Goal: Information Seeking & Learning: Find specific fact

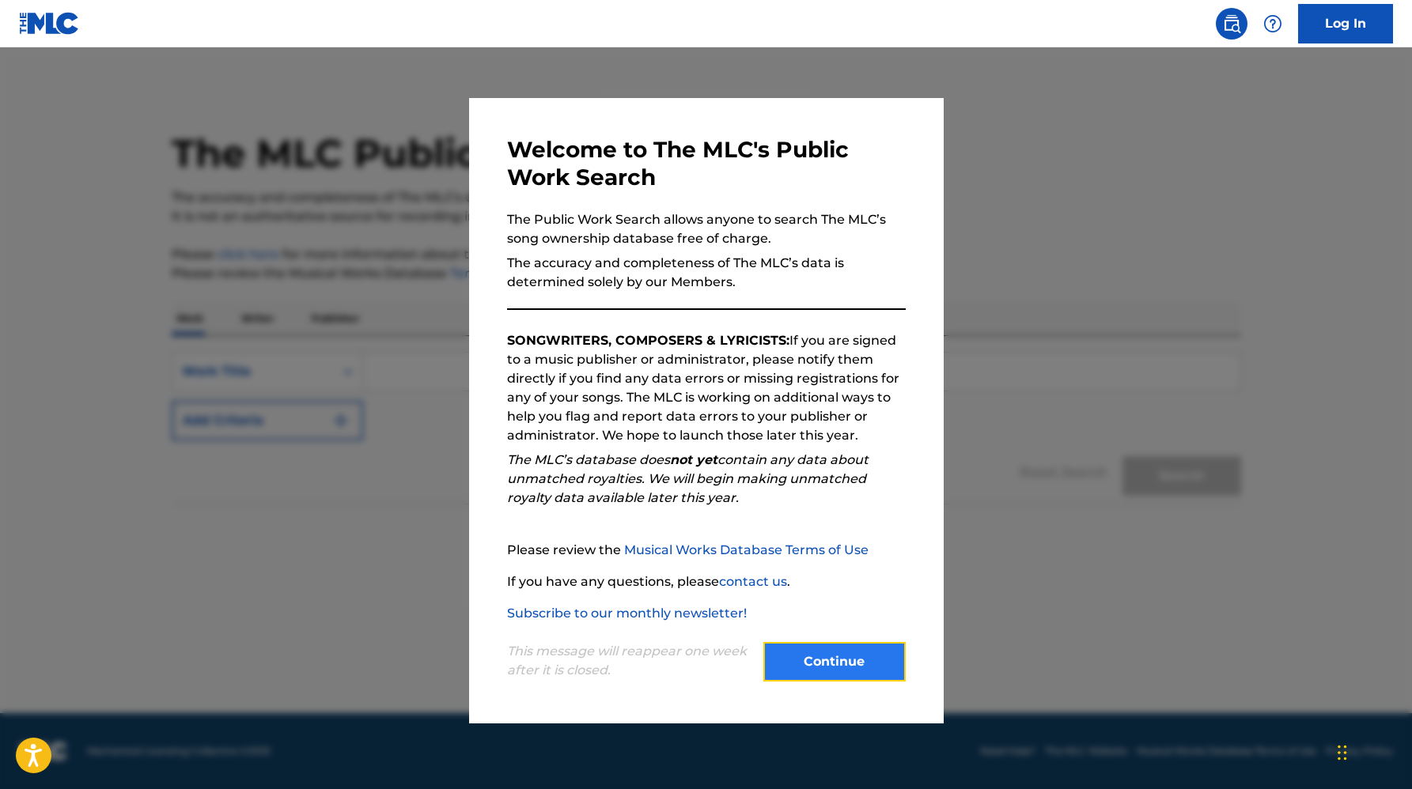
click at [804, 669] on button "Continue" at bounding box center [834, 662] width 142 height 40
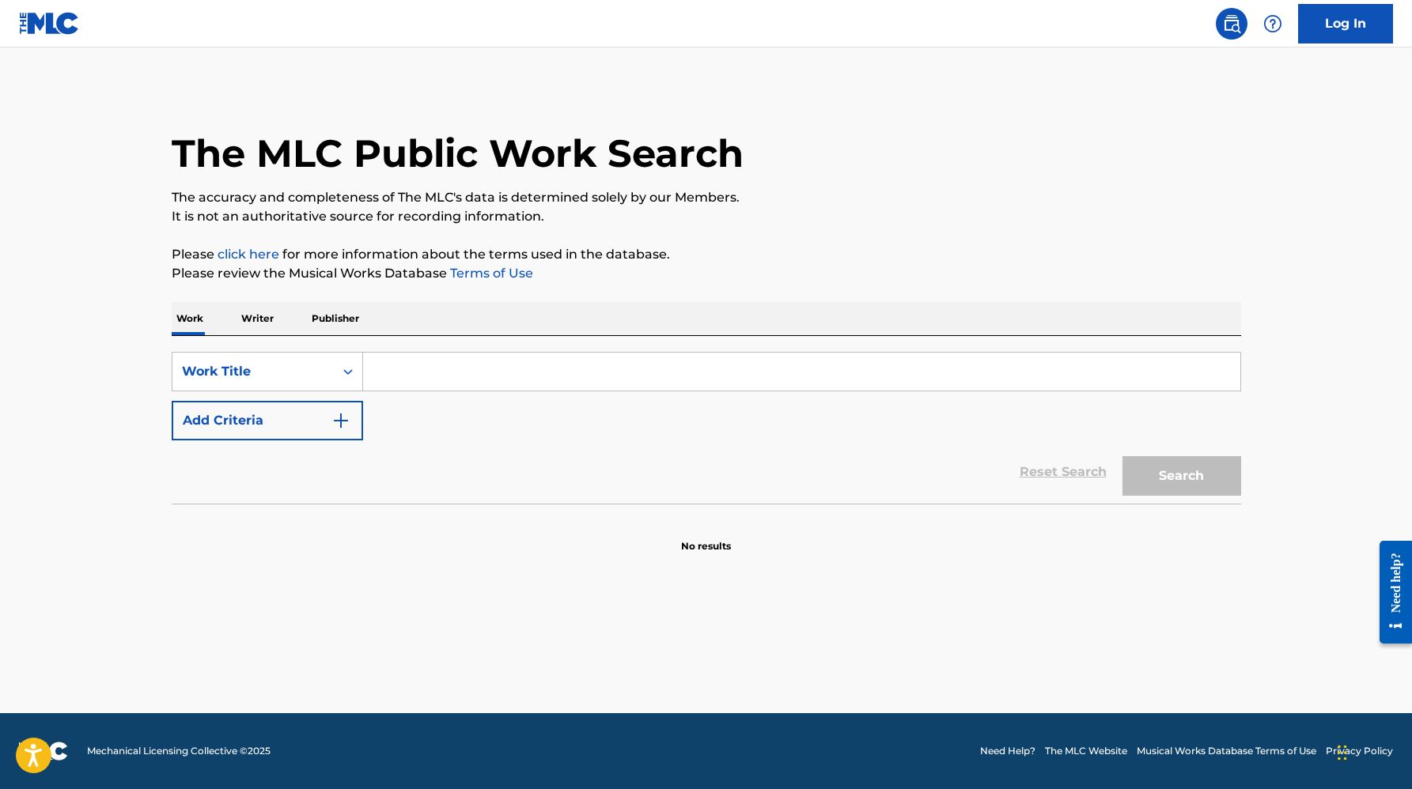
click at [516, 362] on input "Search Form" at bounding box center [801, 372] width 877 height 38
type input "eternal light"
click at [1122, 456] on button "Search" at bounding box center [1181, 476] width 119 height 40
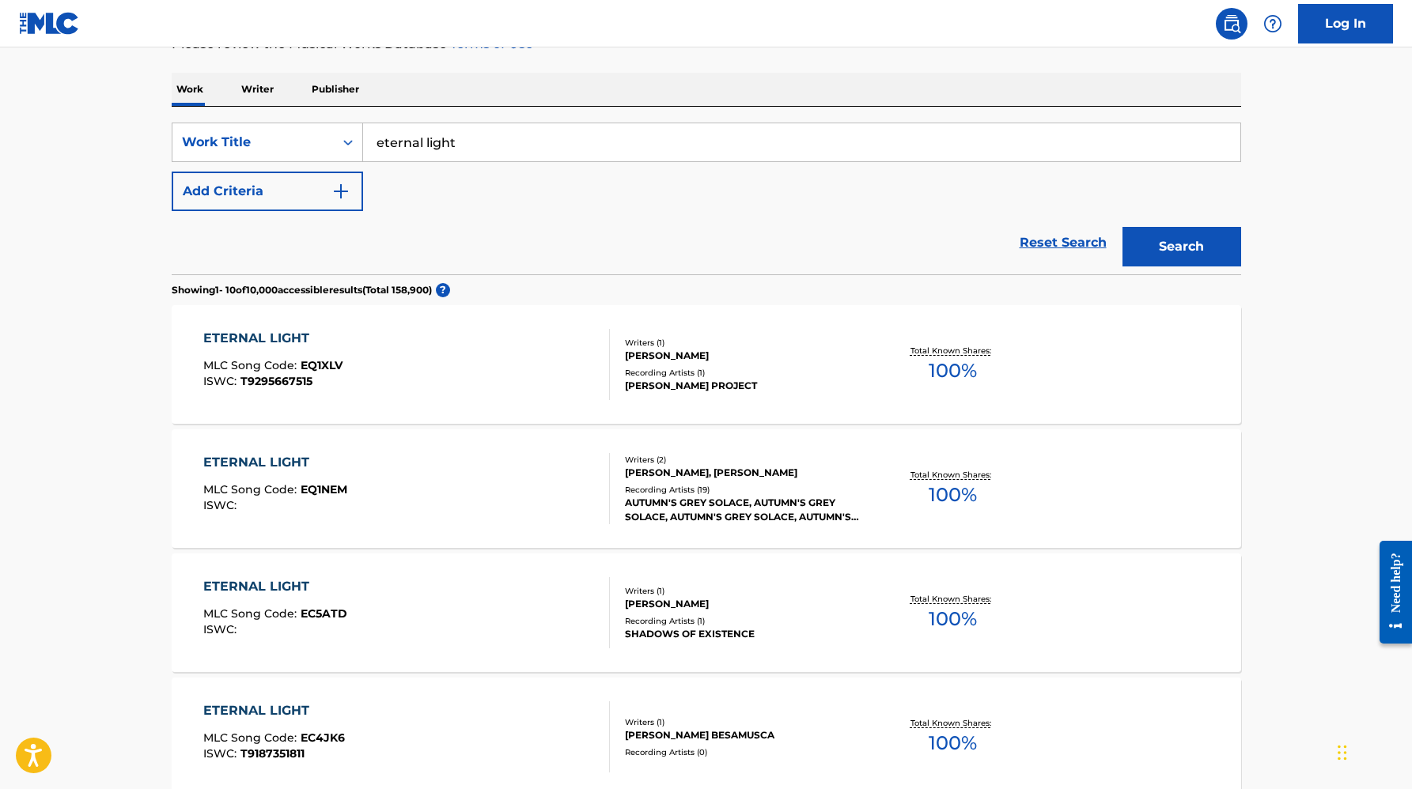
scroll to position [303, 0]
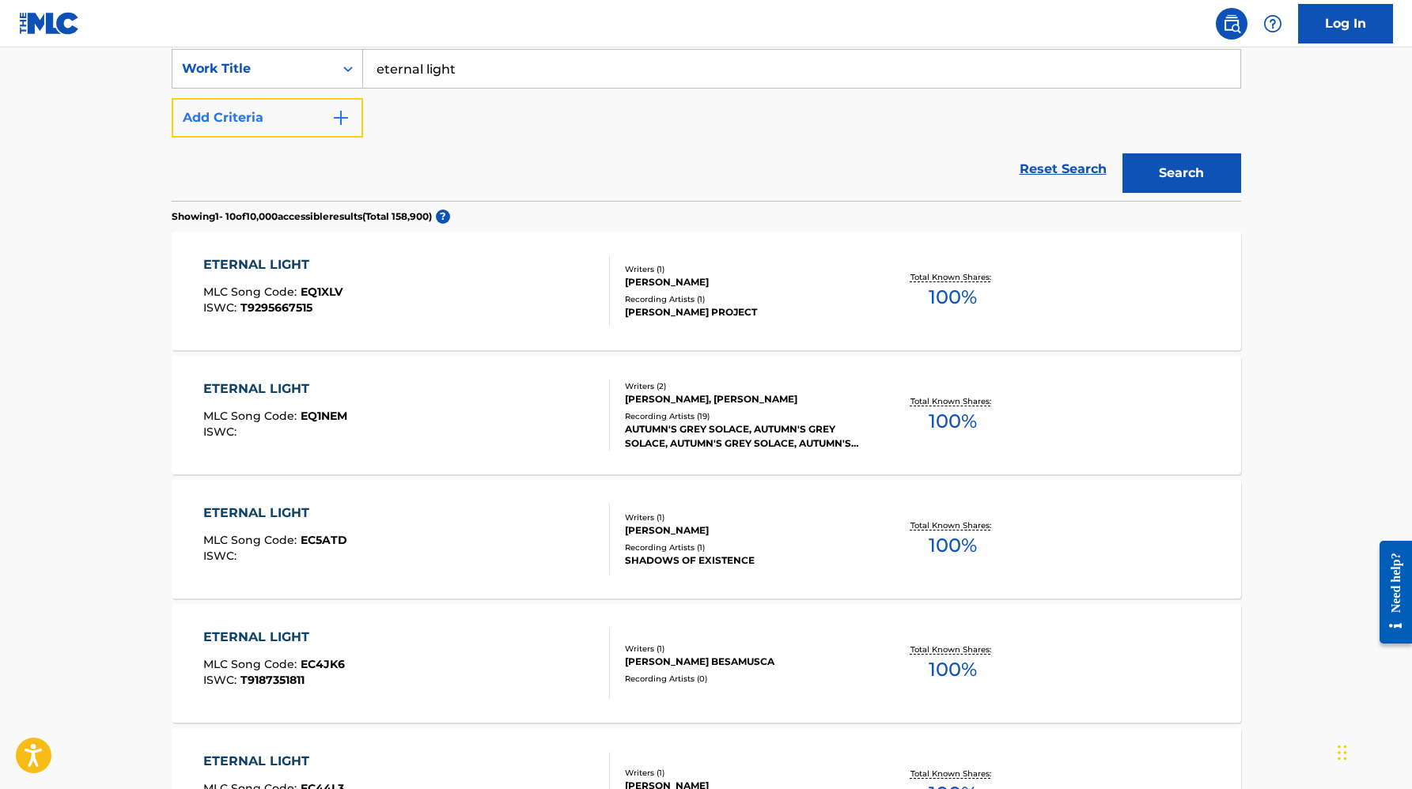
click at [327, 123] on button "Add Criteria" at bounding box center [267, 118] width 191 height 40
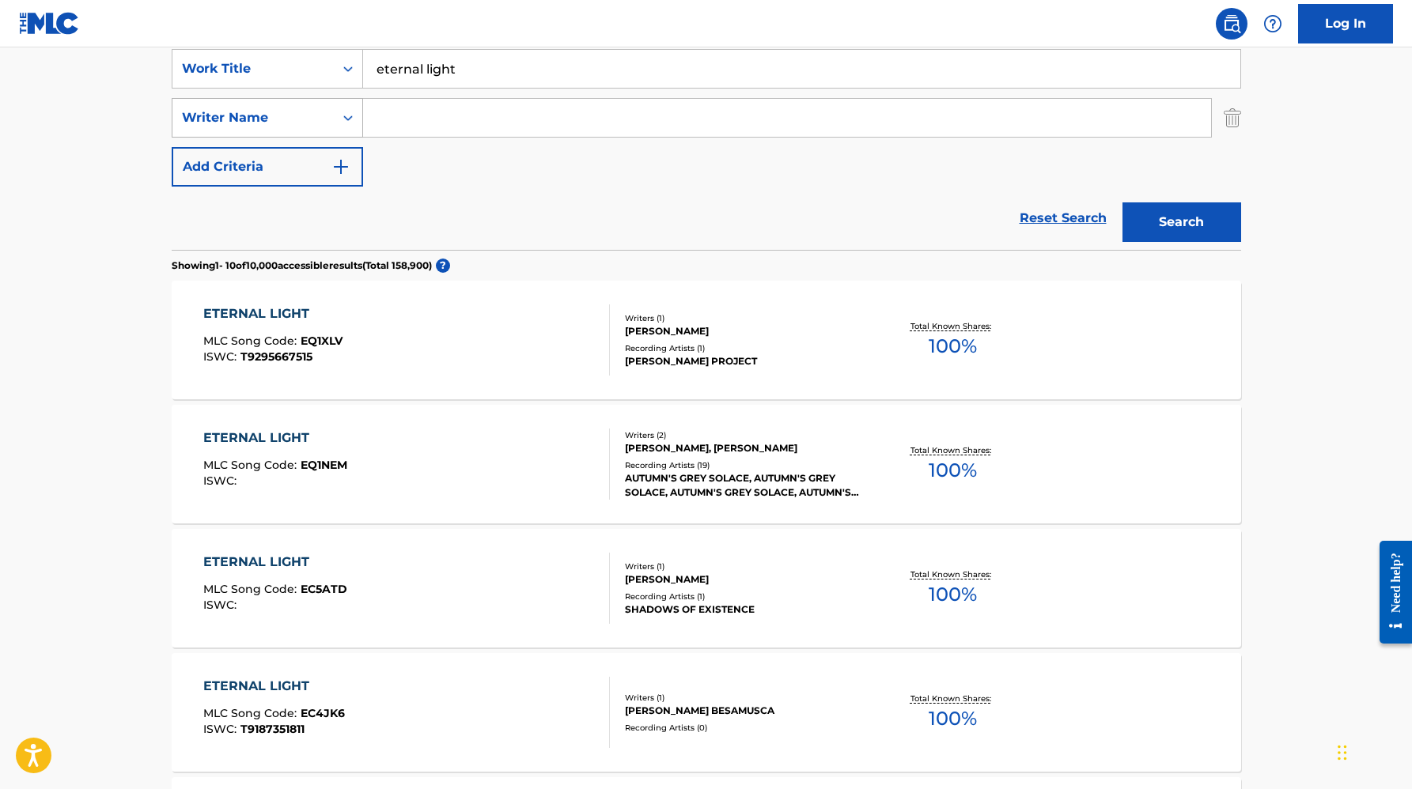
click at [325, 125] on div "Writer Name" at bounding box center [252, 118] width 161 height 30
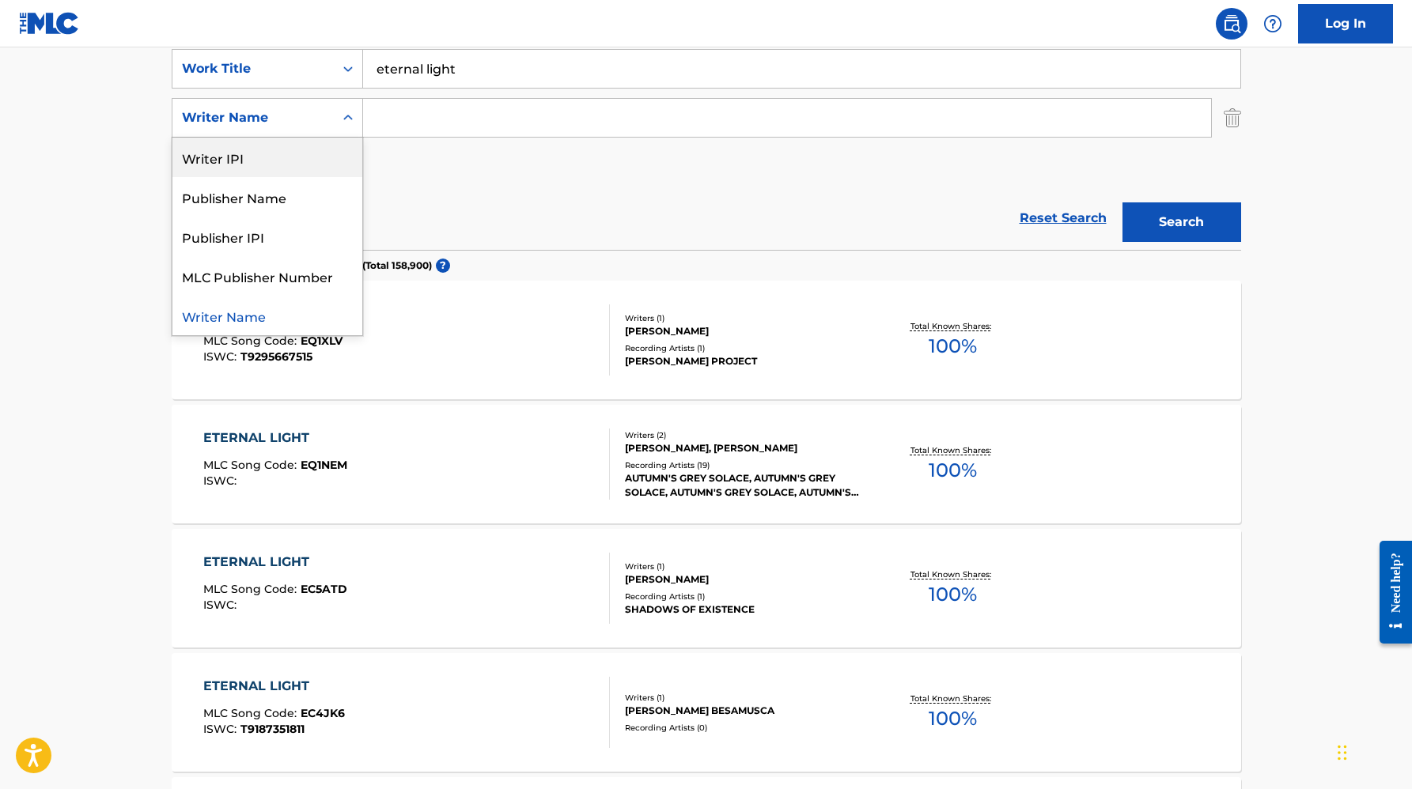
click at [482, 182] on div "SearchWithCriteriacedf15b7-f446-4f26-aafe-3f0a5dbb4ff5 Work Title eternal light…" at bounding box center [706, 118] width 1069 height 138
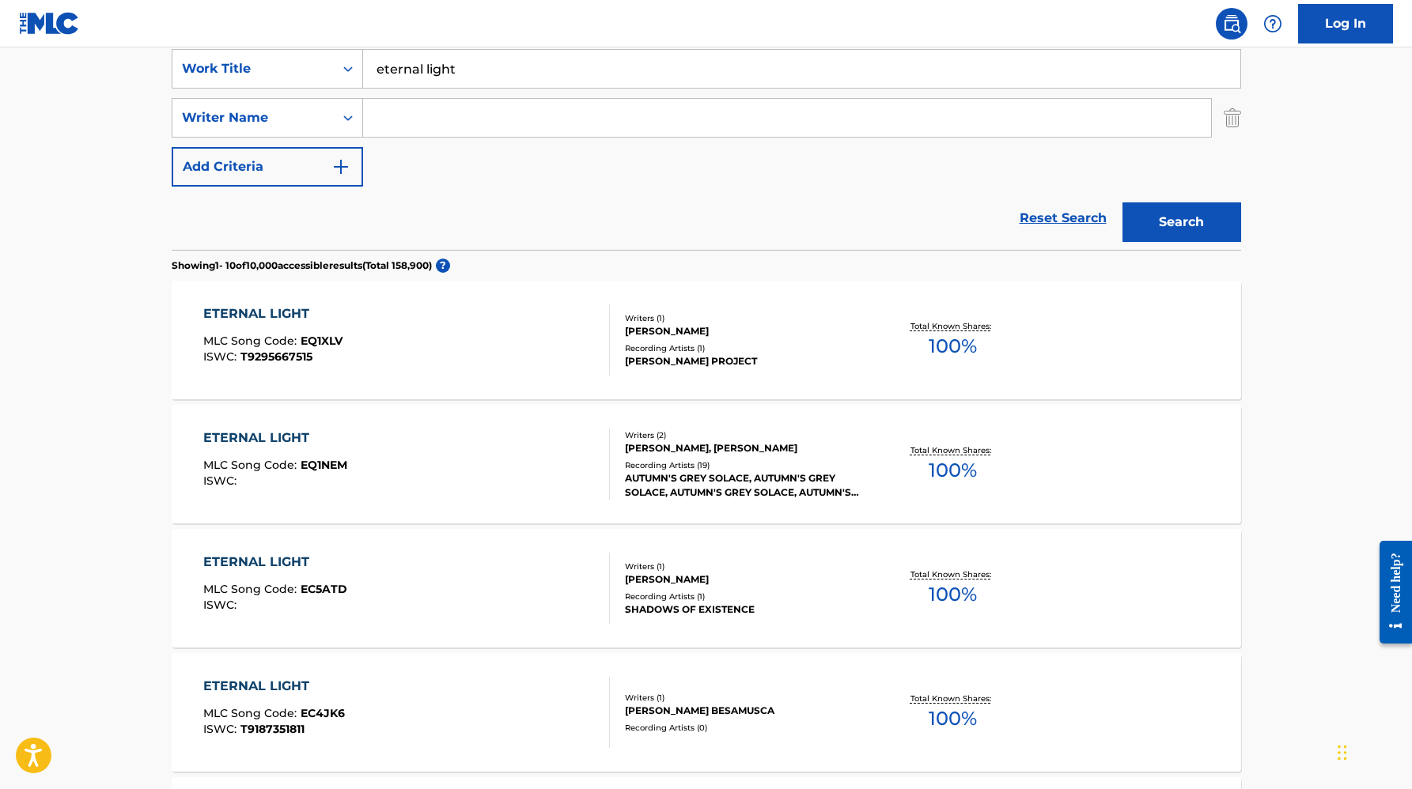
click at [441, 119] on input "Search Form" at bounding box center [787, 118] width 848 height 38
click at [1122, 202] on button "Search" at bounding box center [1181, 222] width 119 height 40
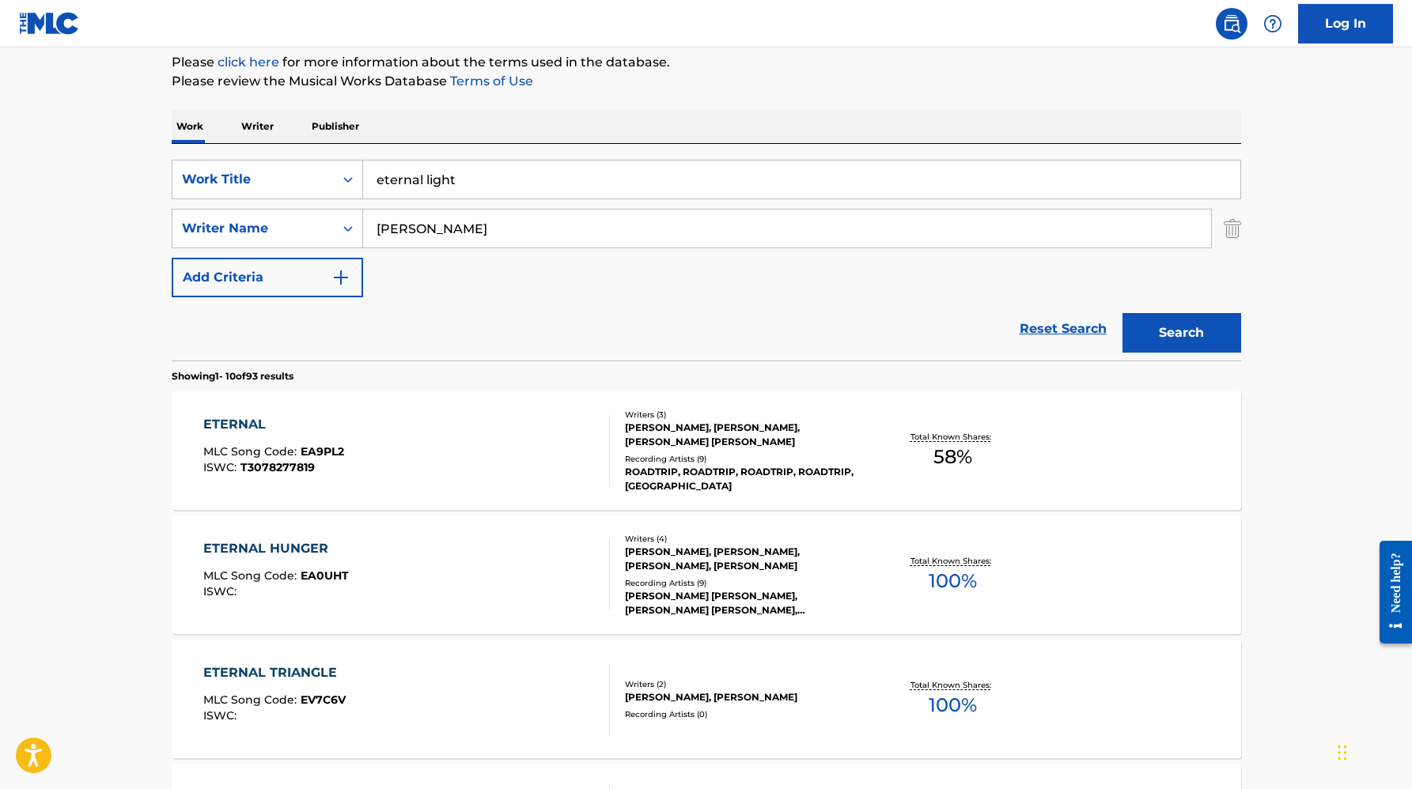
scroll to position [0, 0]
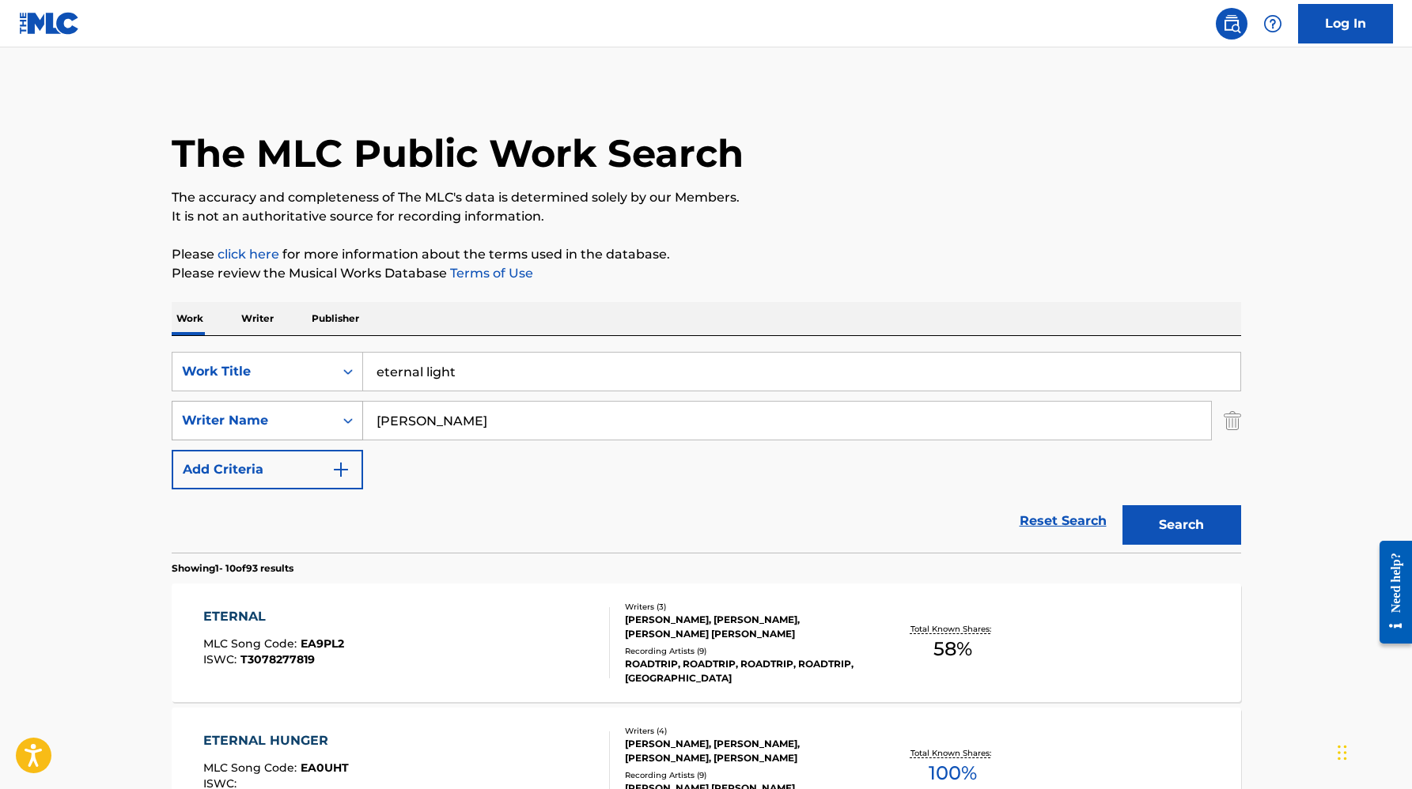
drag, startPoint x: 493, startPoint y: 418, endPoint x: 308, endPoint y: 429, distance: 184.5
click at [308, 429] on div "SearchWithCriteria4eeb3460-1d0d-44c1-bc81-9202080f904f Writer Name [PERSON_NAME]" at bounding box center [706, 421] width 1069 height 40
type input "c"
click at [1122, 505] on button "Search" at bounding box center [1181, 525] width 119 height 40
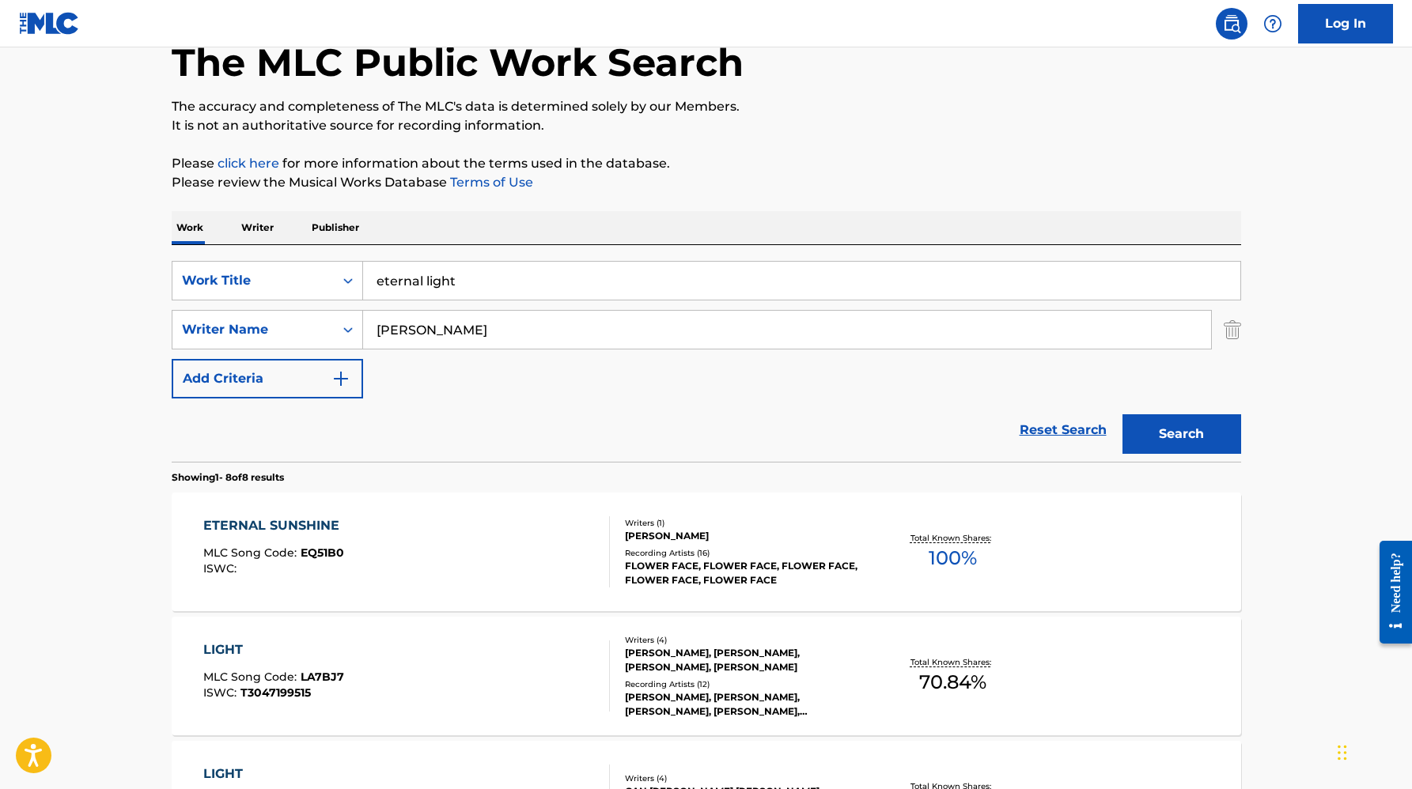
scroll to position [93, 0]
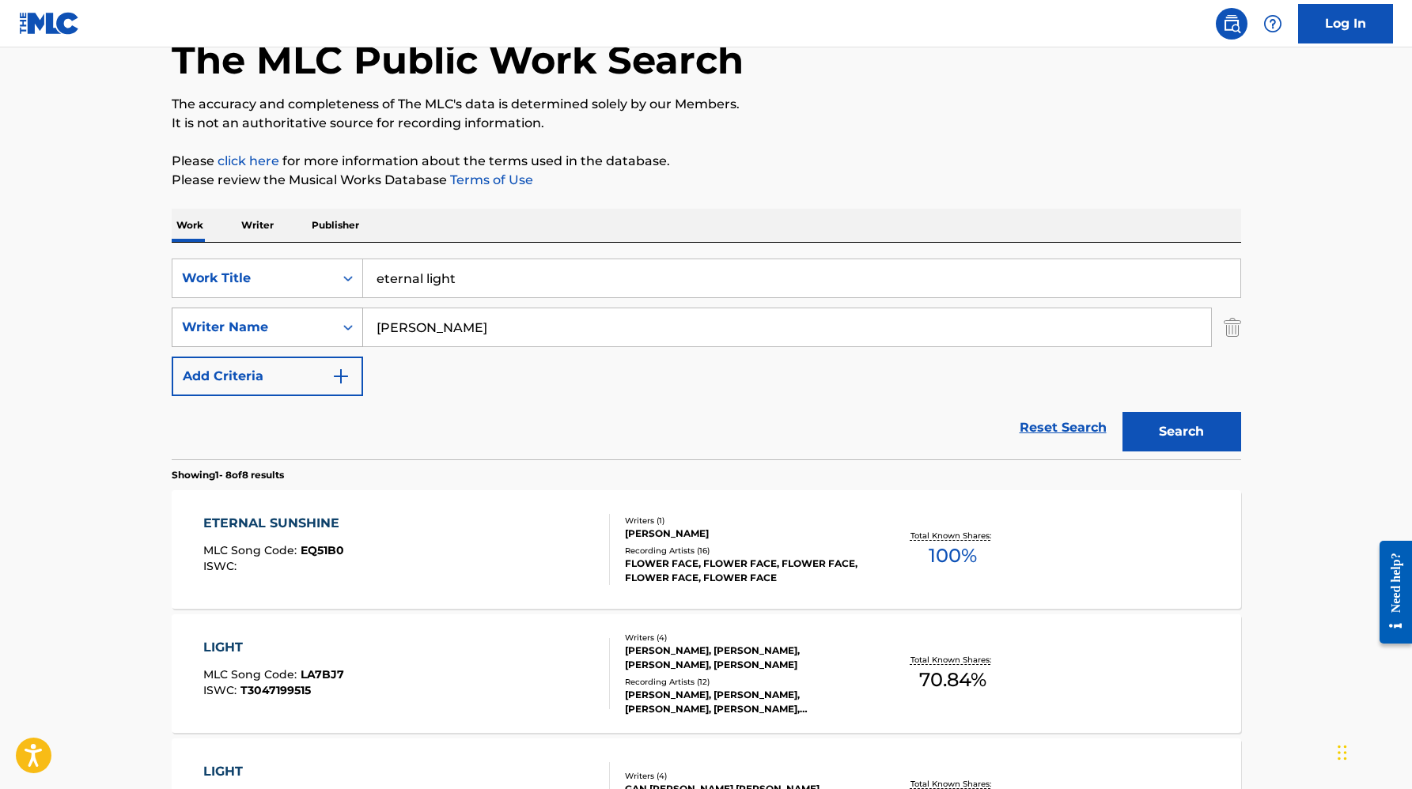
drag, startPoint x: 463, startPoint y: 320, endPoint x: 313, endPoint y: 308, distance: 150.0
click at [312, 310] on div "SearchWithCriteria4eeb3460-1d0d-44c1-bc81-9202080f904f Writer Name [PERSON_NAME]" at bounding box center [706, 328] width 1069 height 40
type input "rios"
click at [1122, 412] on button "Search" at bounding box center [1181, 432] width 119 height 40
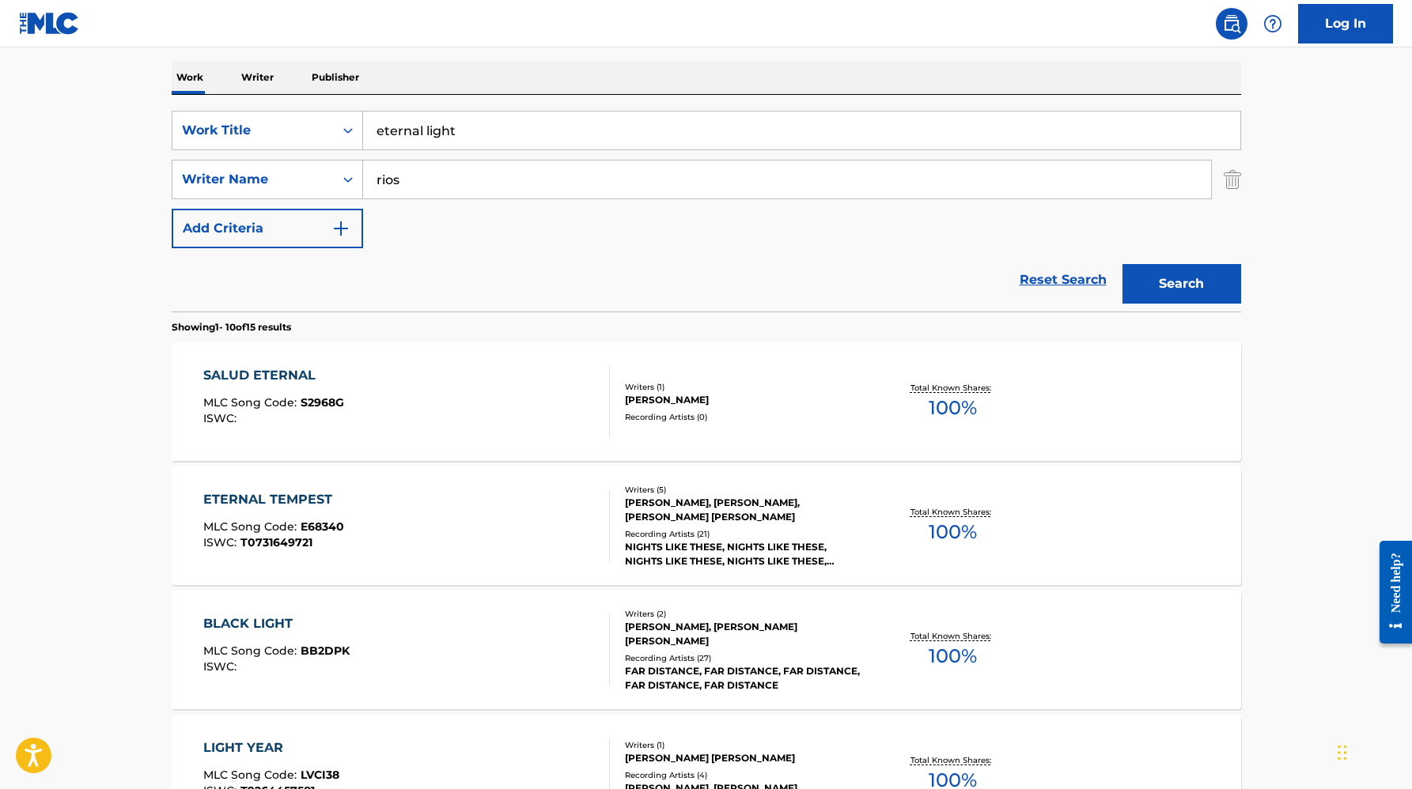
scroll to position [236, 0]
